Goal: Information Seeking & Learning: Learn about a topic

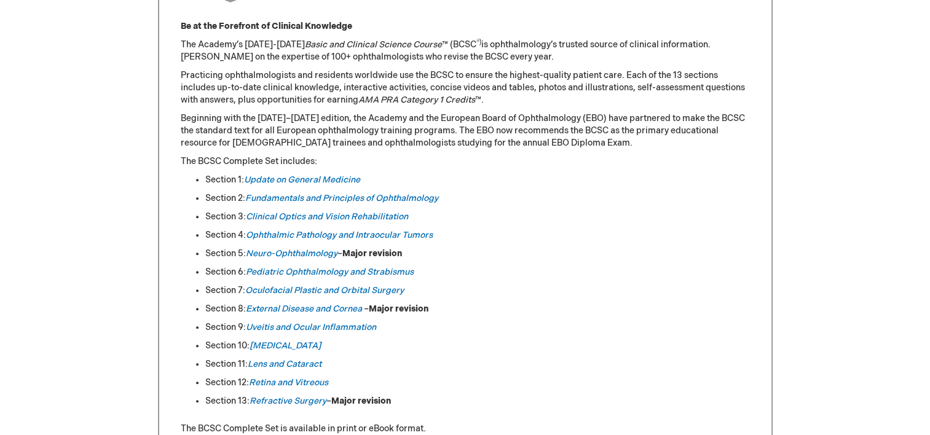
scroll to position [562, 0]
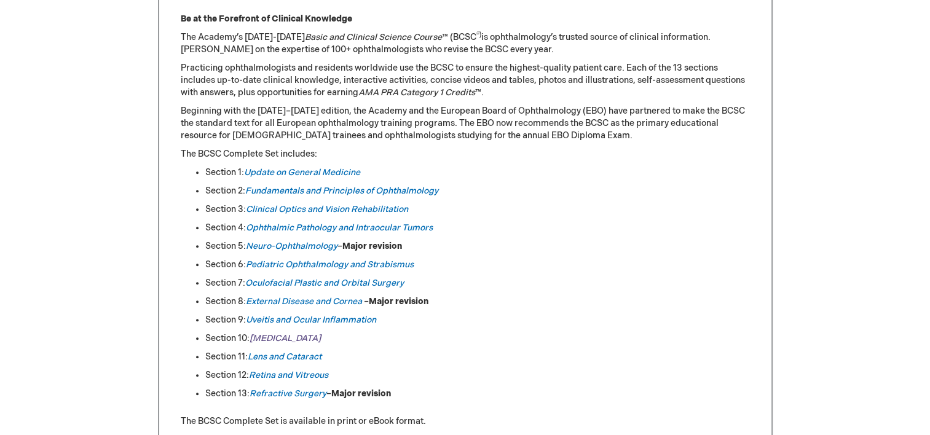
click at [272, 340] on em "[MEDICAL_DATA]" at bounding box center [284, 338] width 71 height 10
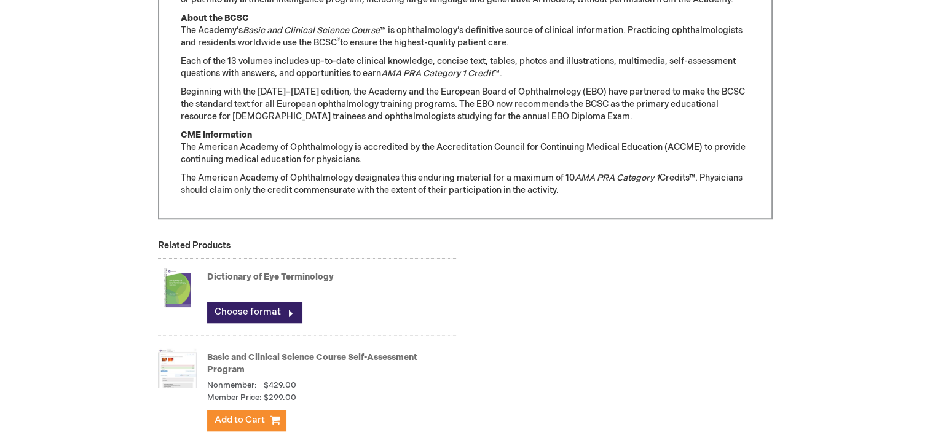
scroll to position [1270, 0]
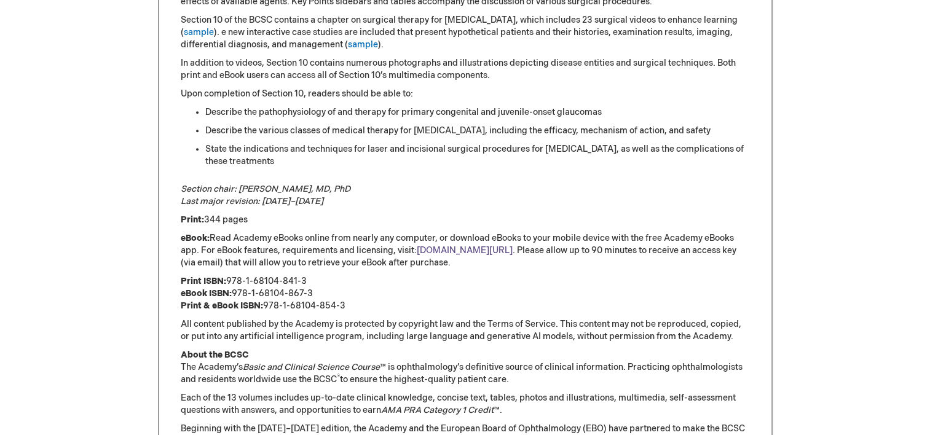
scroll to position [713, 0]
click at [454, 250] on link "[DOMAIN_NAME][URL]" at bounding box center [465, 250] width 96 height 10
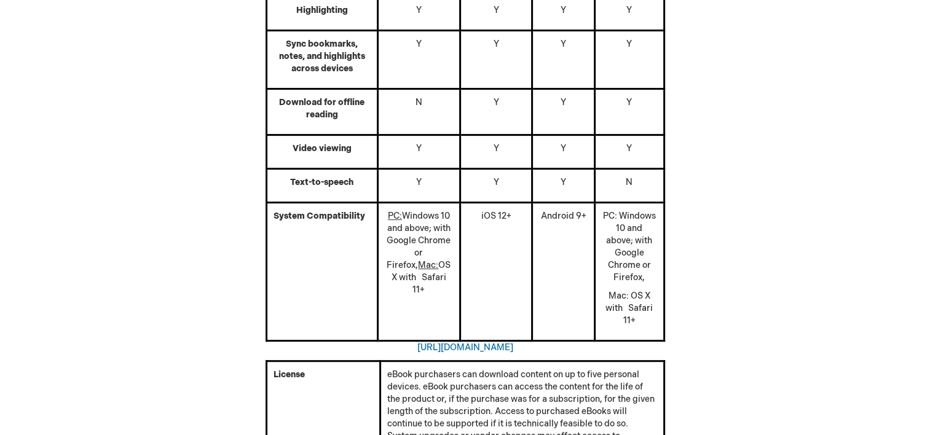
scroll to position [445, 0]
